Goal: Information Seeking & Learning: Learn about a topic

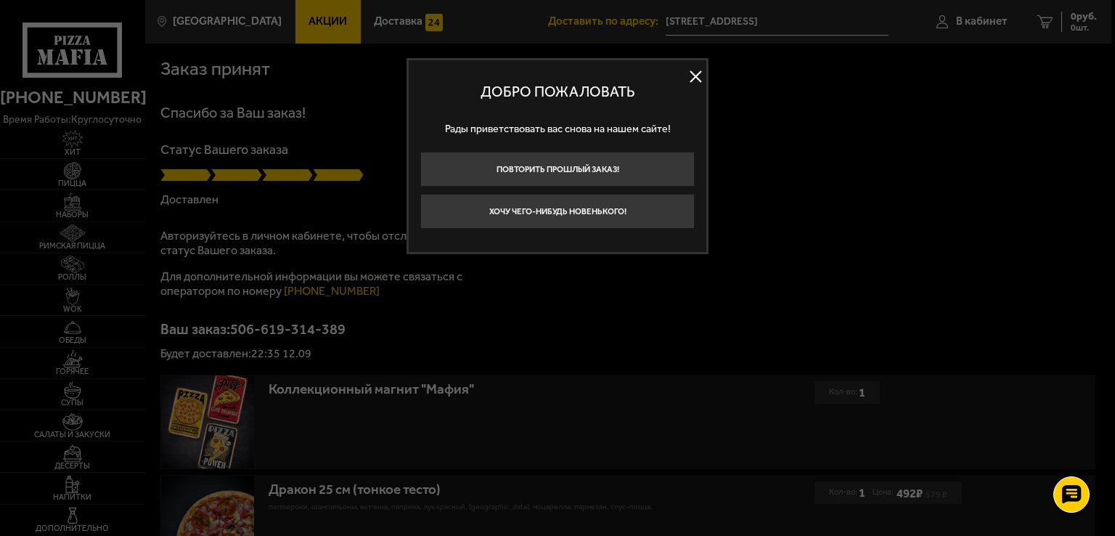
click at [692, 79] on button at bounding box center [696, 77] width 22 height 22
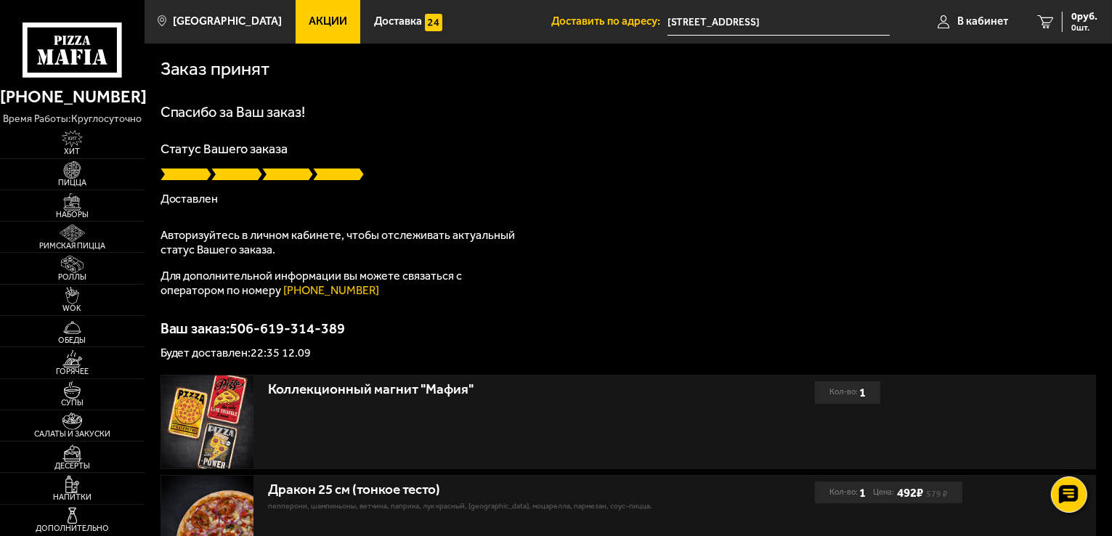
click at [309, 18] on span "Акции" at bounding box center [328, 21] width 38 height 11
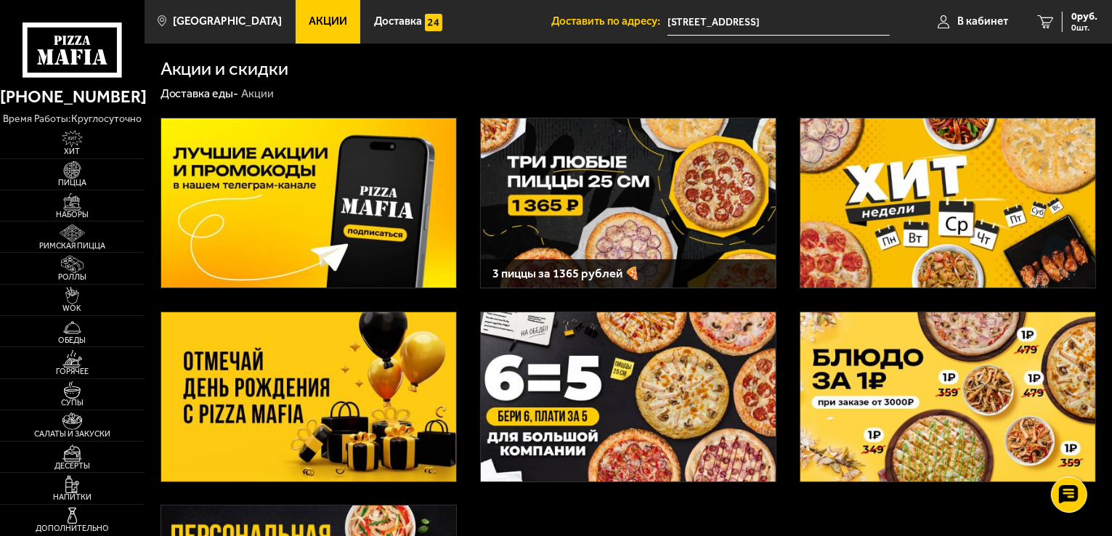
click at [337, 409] on img at bounding box center [308, 396] width 295 height 169
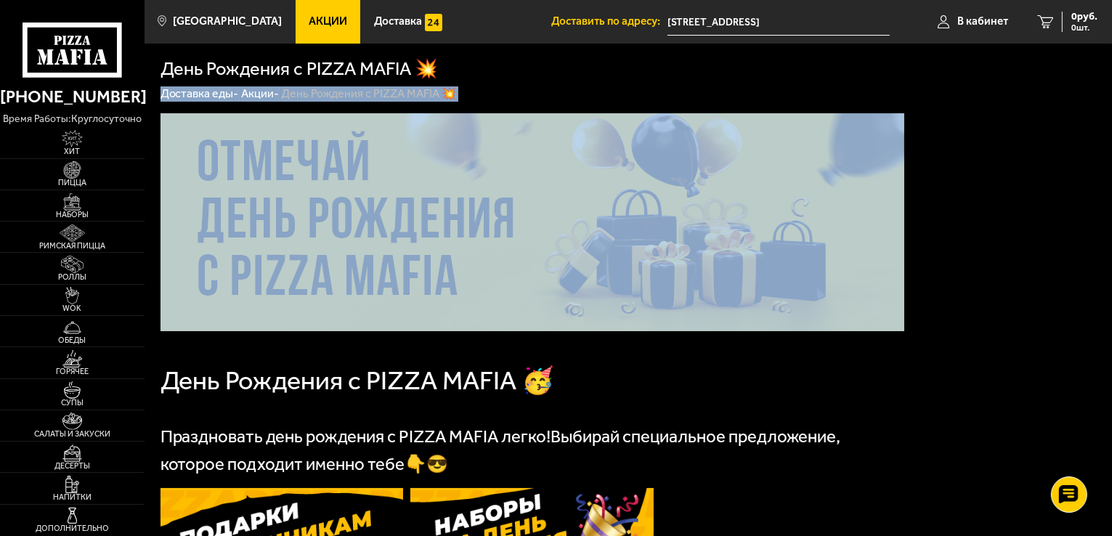
drag, startPoint x: 944, startPoint y: 118, endPoint x: 945, endPoint y: 207, distance: 89.3
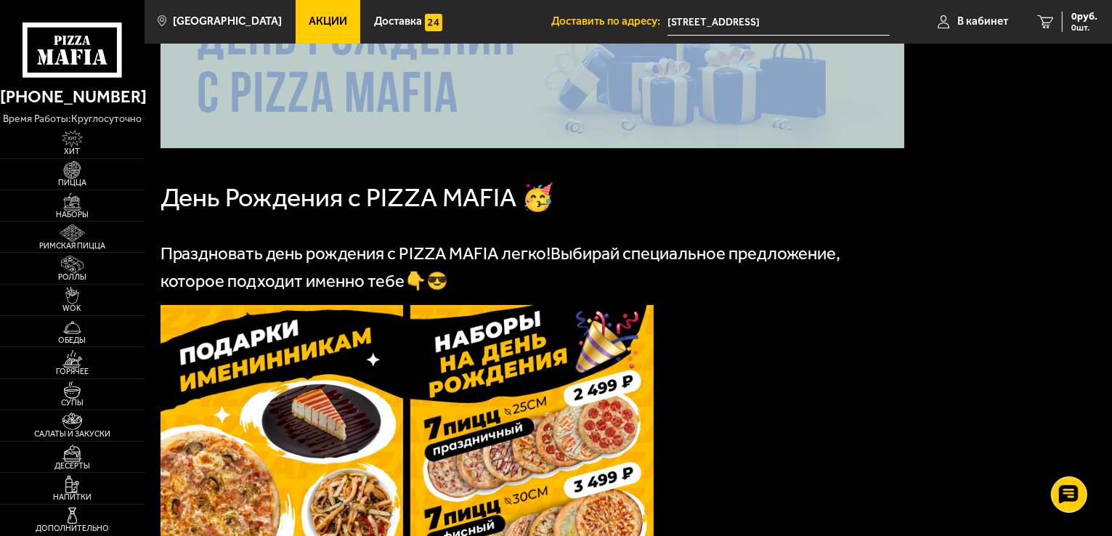
scroll to position [169, 0]
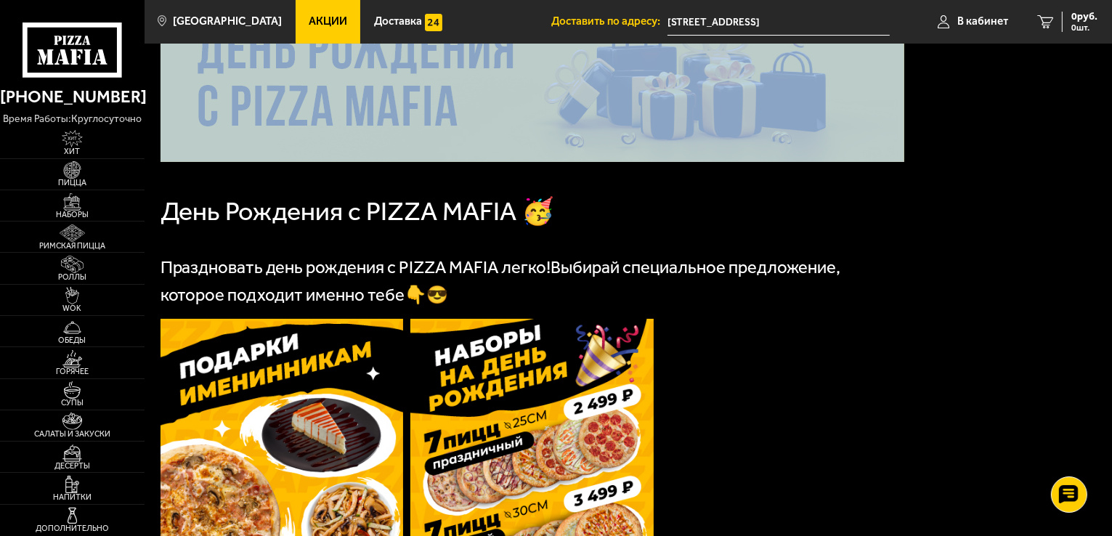
click at [245, 355] on img at bounding box center [281, 480] width 243 height 322
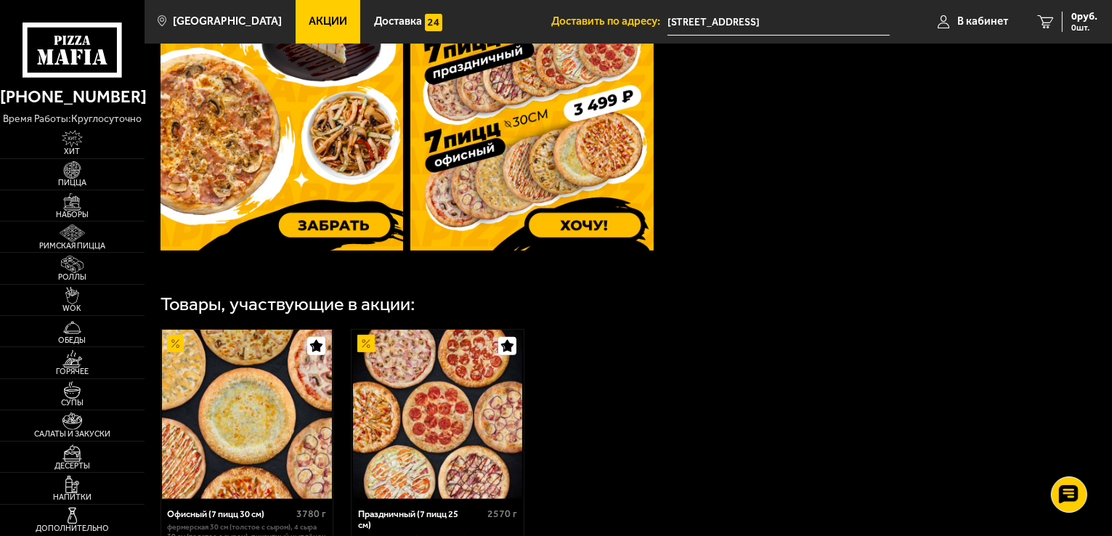
scroll to position [503, 0]
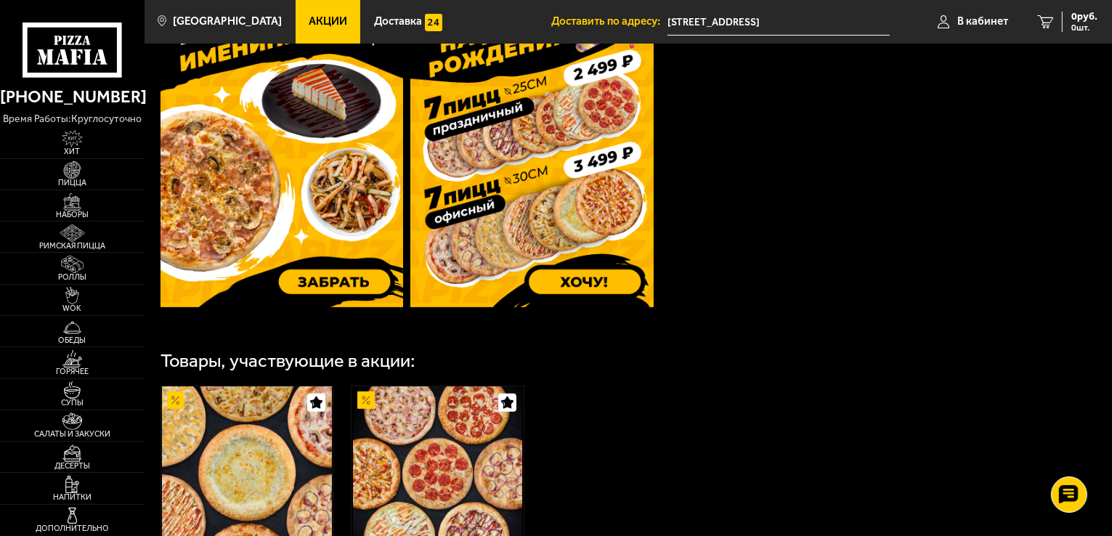
click at [561, 144] on img at bounding box center [531, 146] width 243 height 322
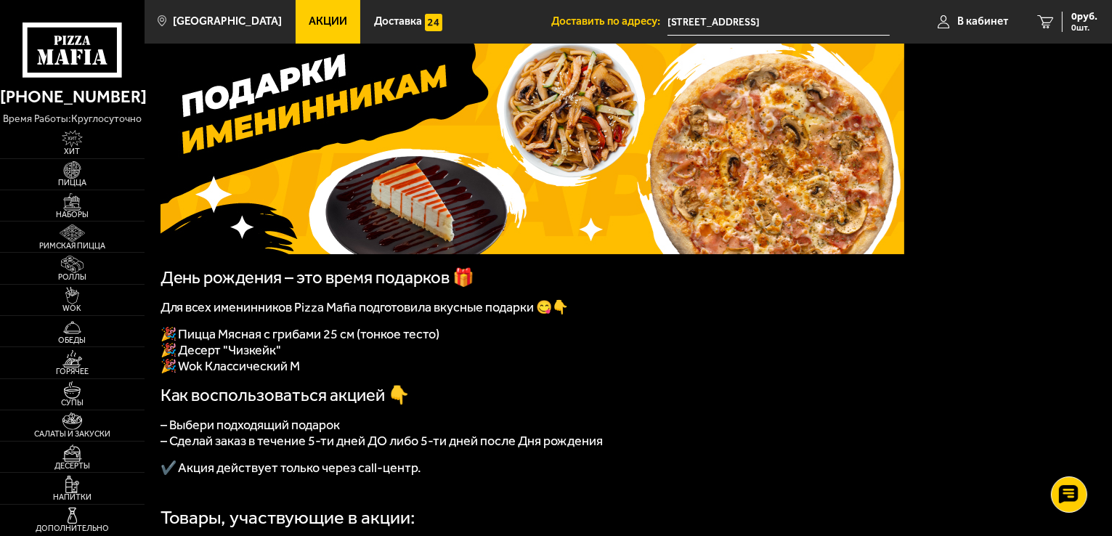
scroll to position [76, 0]
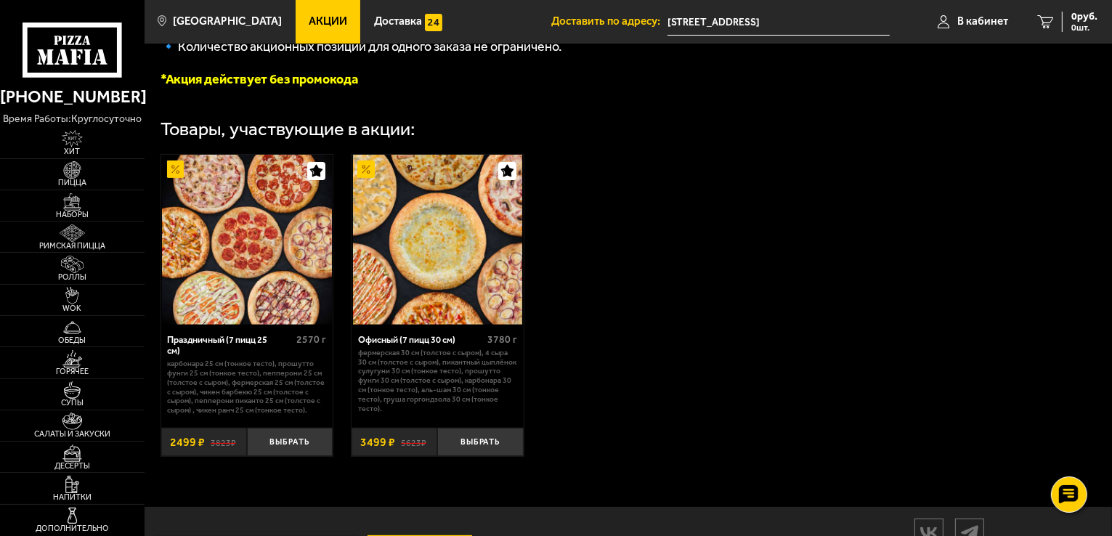
scroll to position [385, 0]
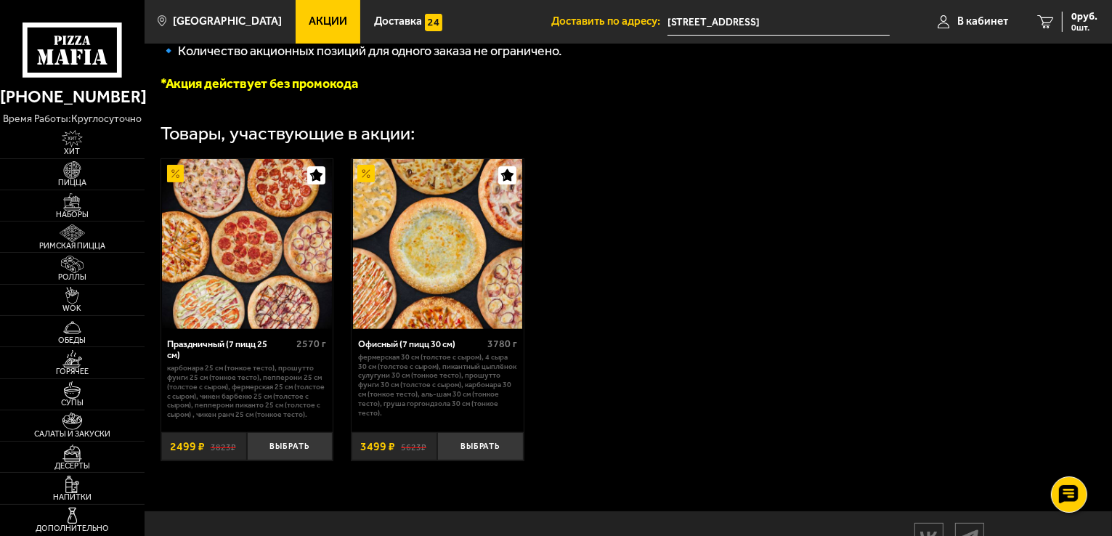
click at [484, 258] on img at bounding box center [438, 244] width 170 height 170
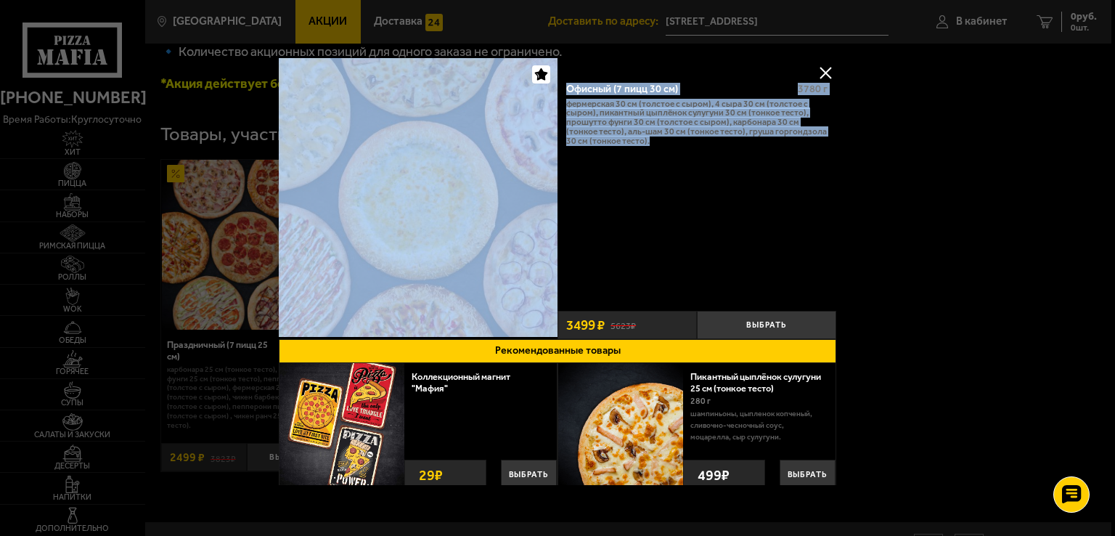
drag, startPoint x: 838, startPoint y: 149, endPoint x: 821, endPoint y: 269, distance: 121.0
click at [821, 268] on main "Санкт-Петербург Все Акции Доставка Личный кабинет Акции Доставка Доставить по а…" at bounding box center [628, 115] width 967 height 1000
click at [821, 70] on button at bounding box center [826, 73] width 22 height 22
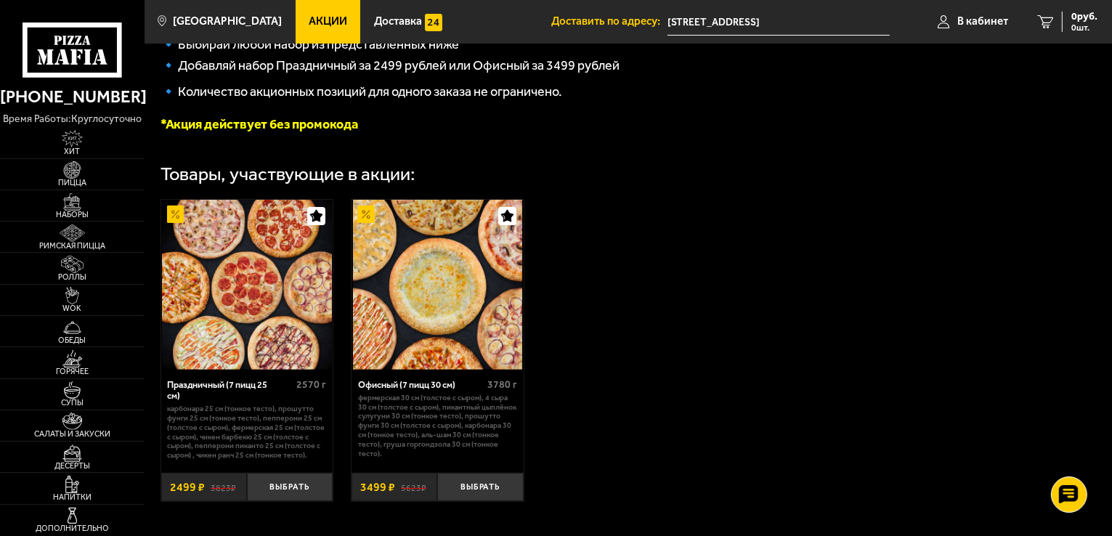
scroll to position [459, 0]
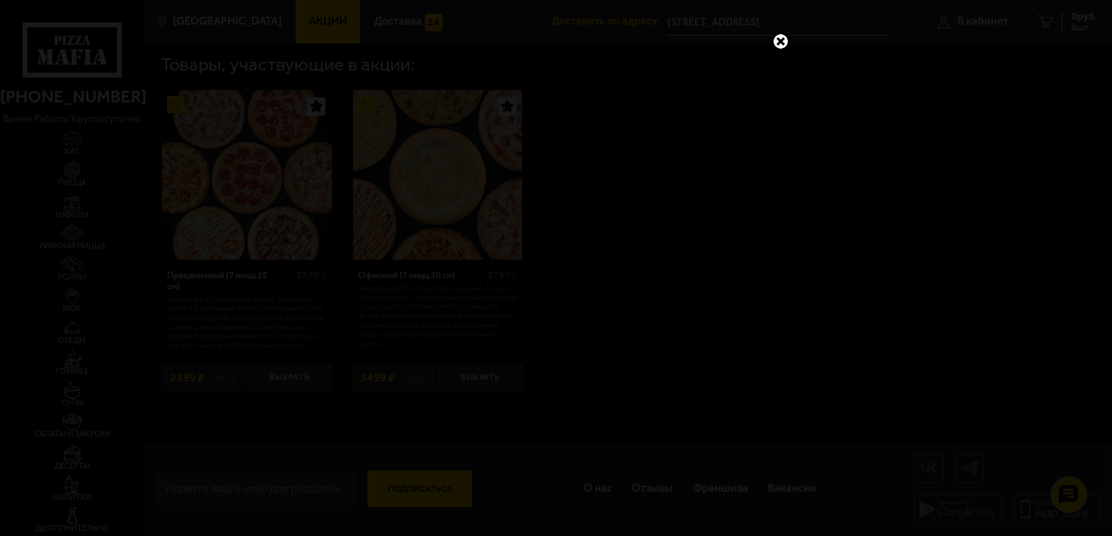
drag, startPoint x: 779, startPoint y: 43, endPoint x: 787, endPoint y: 43, distance: 8.0
click at [785, 43] on link at bounding box center [780, 41] width 19 height 19
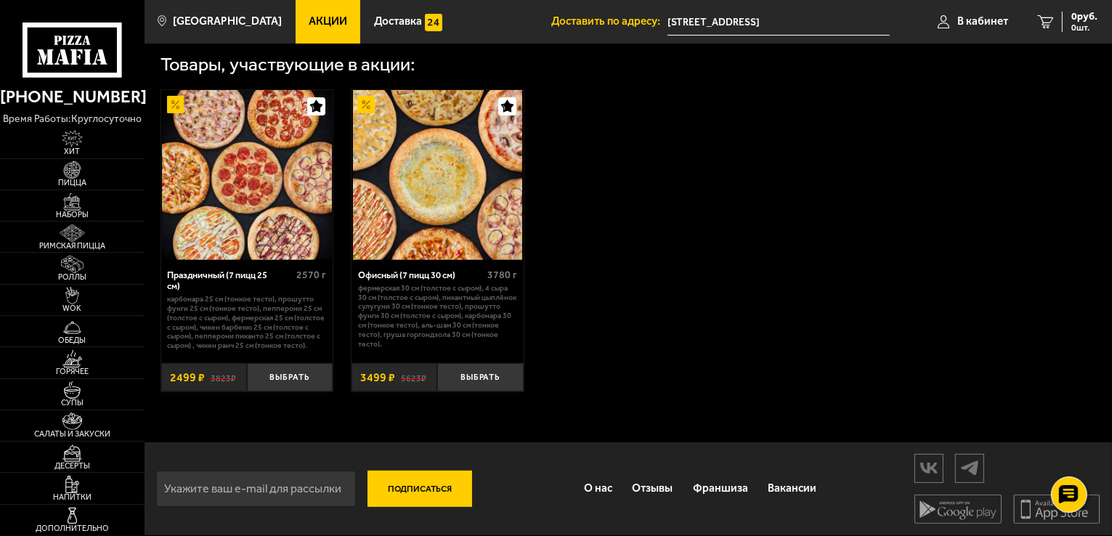
click at [235, 160] on img at bounding box center [247, 175] width 170 height 170
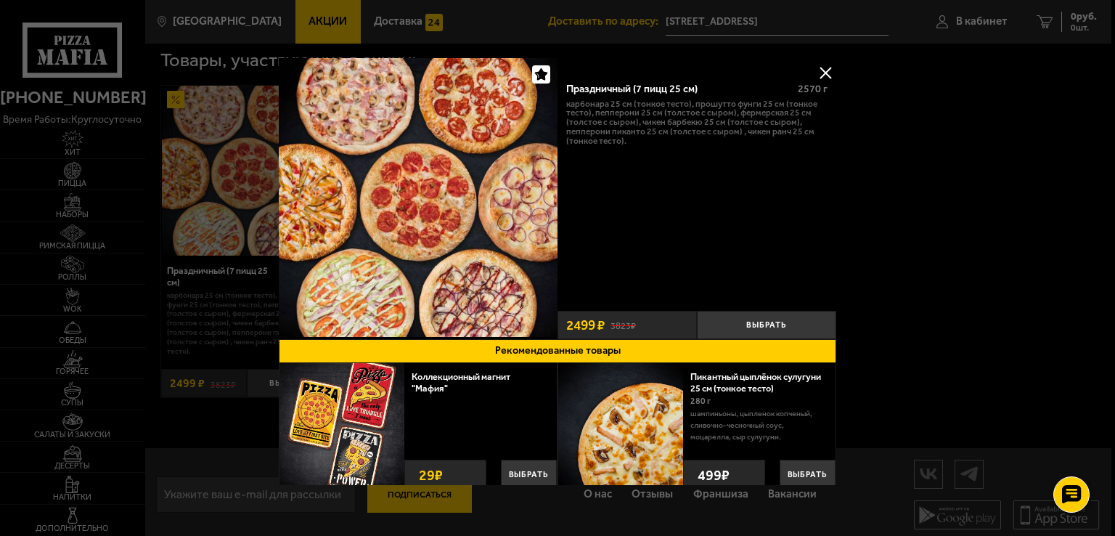
click at [819, 73] on button at bounding box center [826, 73] width 22 height 22
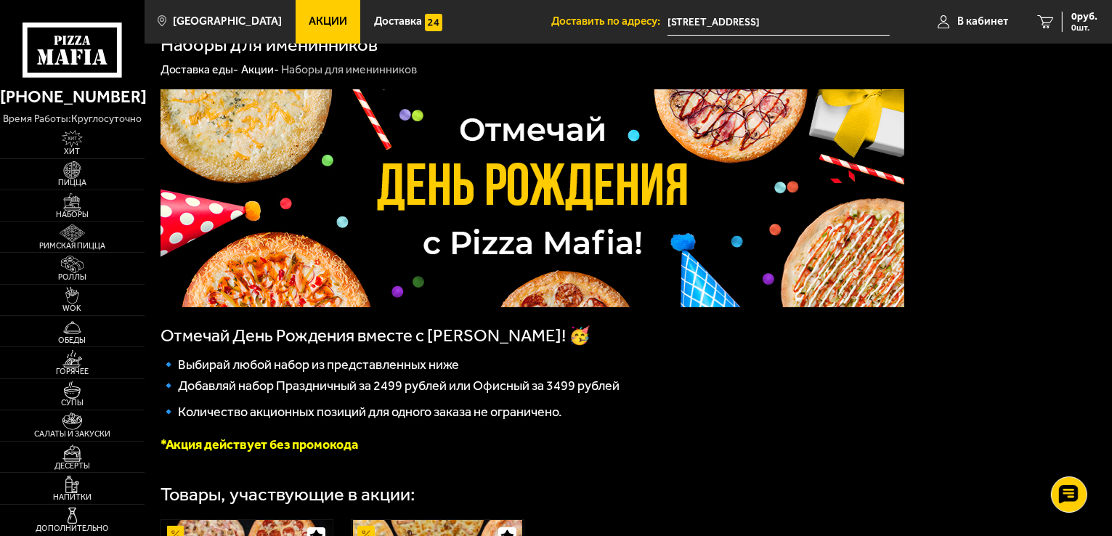
scroll to position [0, 0]
